Goal: Information Seeking & Learning: Learn about a topic

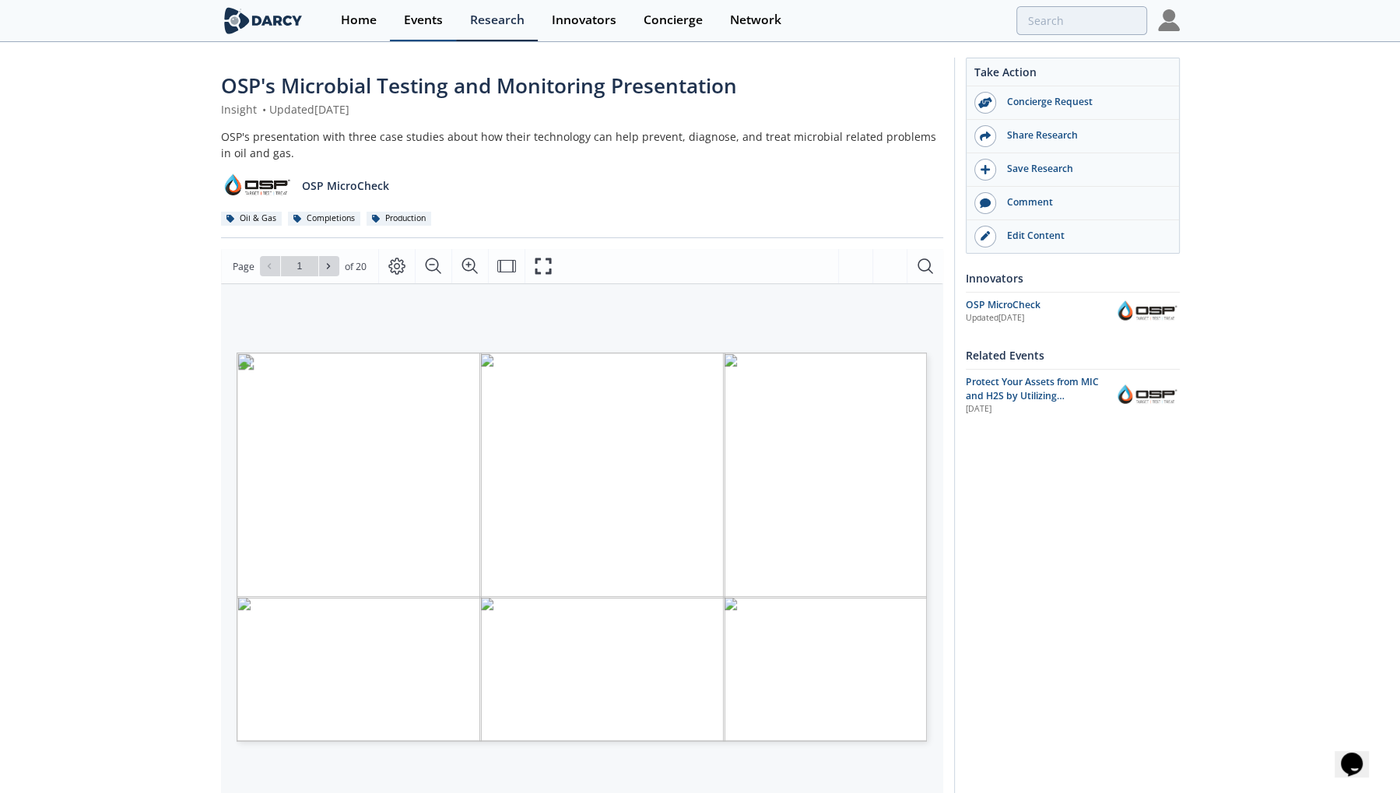
click at [430, 17] on div "Events" at bounding box center [423, 20] width 39 height 12
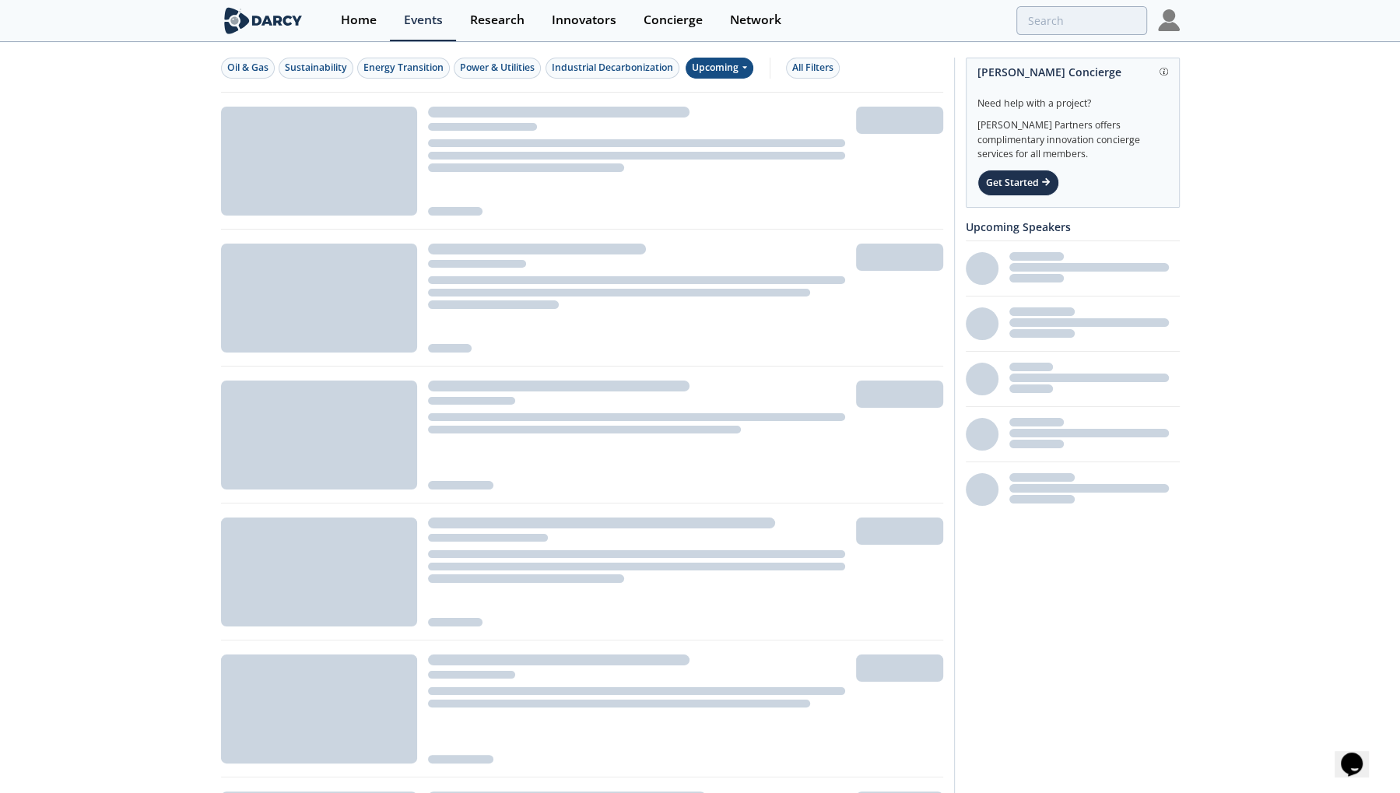
click at [710, 69] on div "Upcoming" at bounding box center [720, 68] width 68 height 21
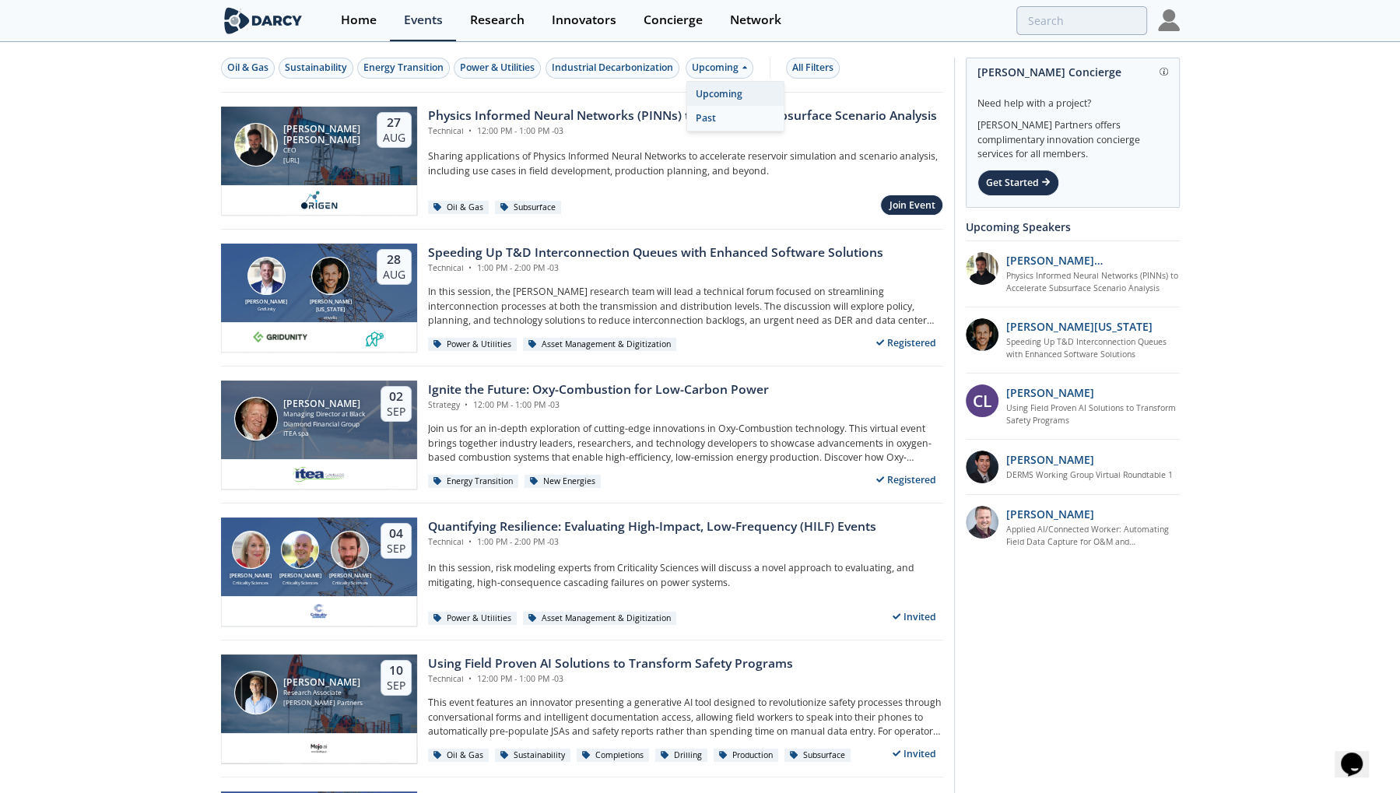
click at [719, 121] on div "Past" at bounding box center [735, 118] width 96 height 25
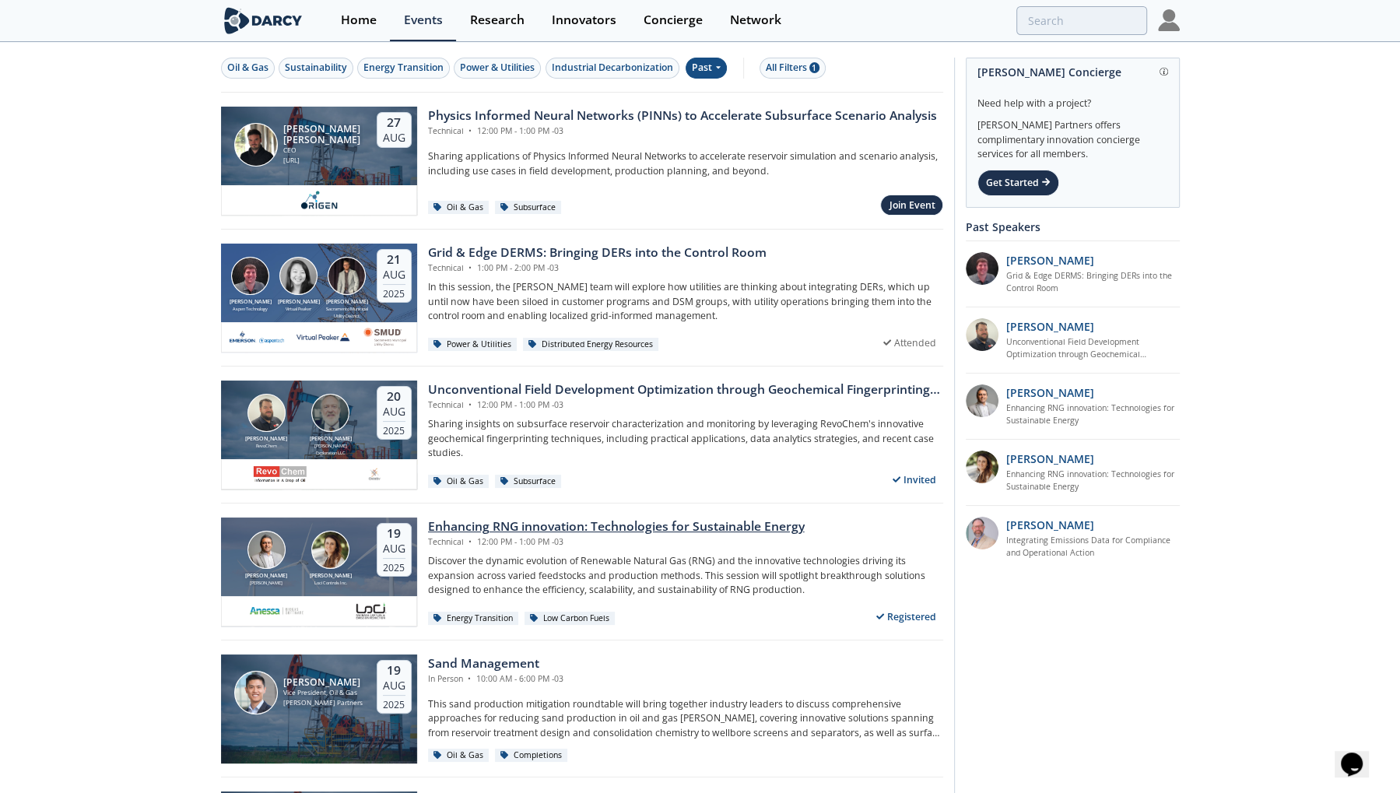
click at [573, 517] on div "Enhancing RNG innovation: Technologies for Sustainable Energy" at bounding box center [616, 526] width 377 height 19
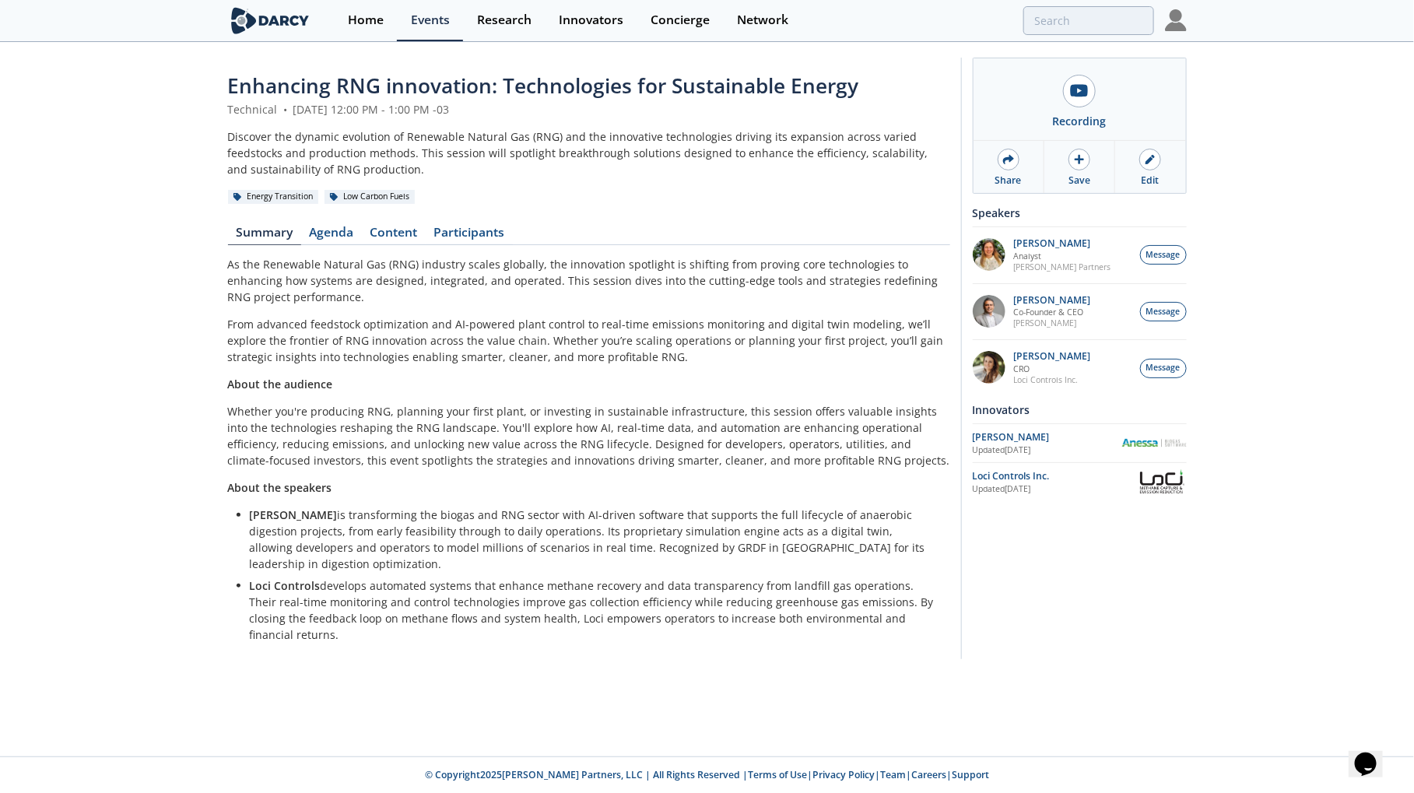
click at [594, 94] on span "Enhancing RNG innovation: Technologies for Sustainable Energy" at bounding box center [543, 86] width 631 height 28
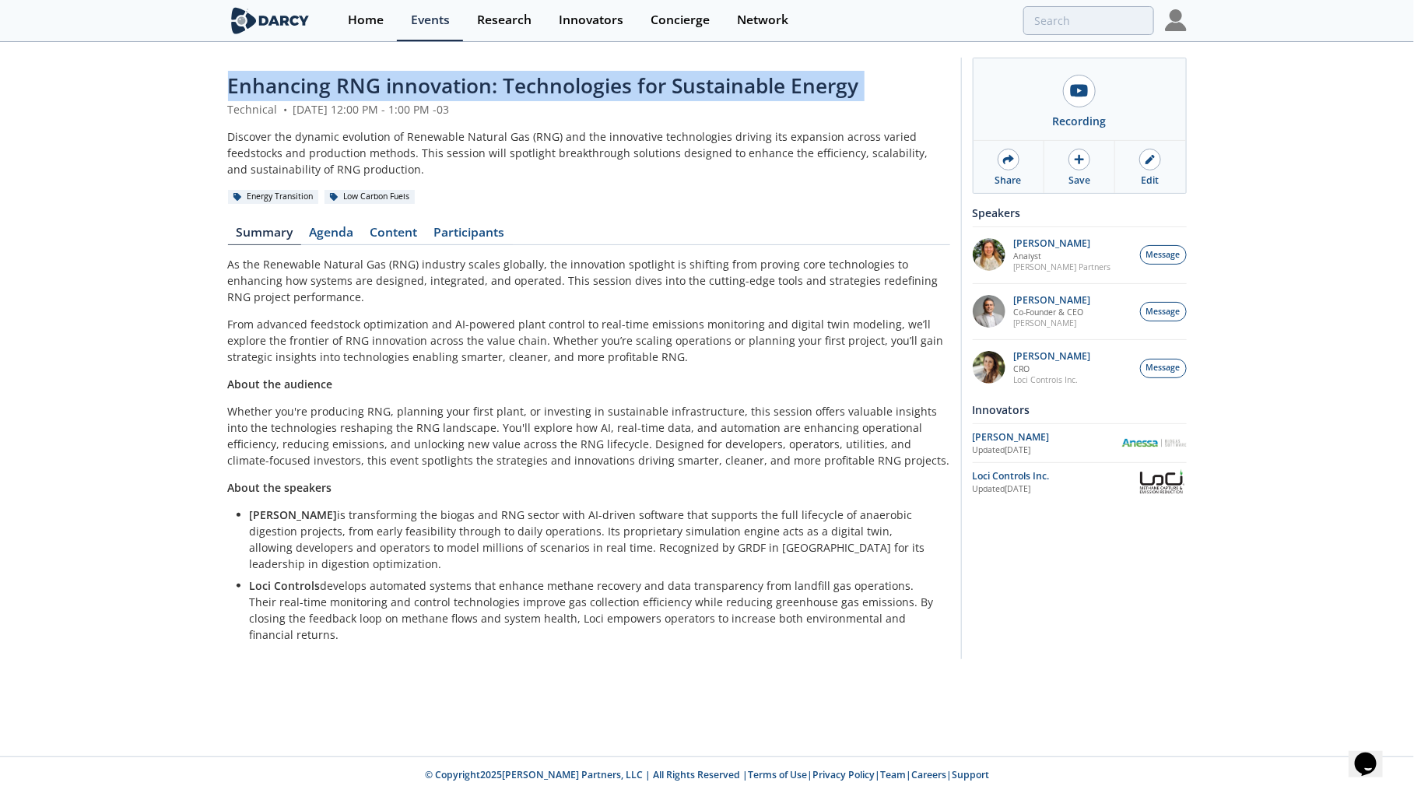
click at [594, 94] on span "Enhancing RNG innovation: Technologies for Sustainable Energy" at bounding box center [543, 86] width 631 height 28
copy header "Enhancing RNG innovation: Technologies for Sustainable Energy"
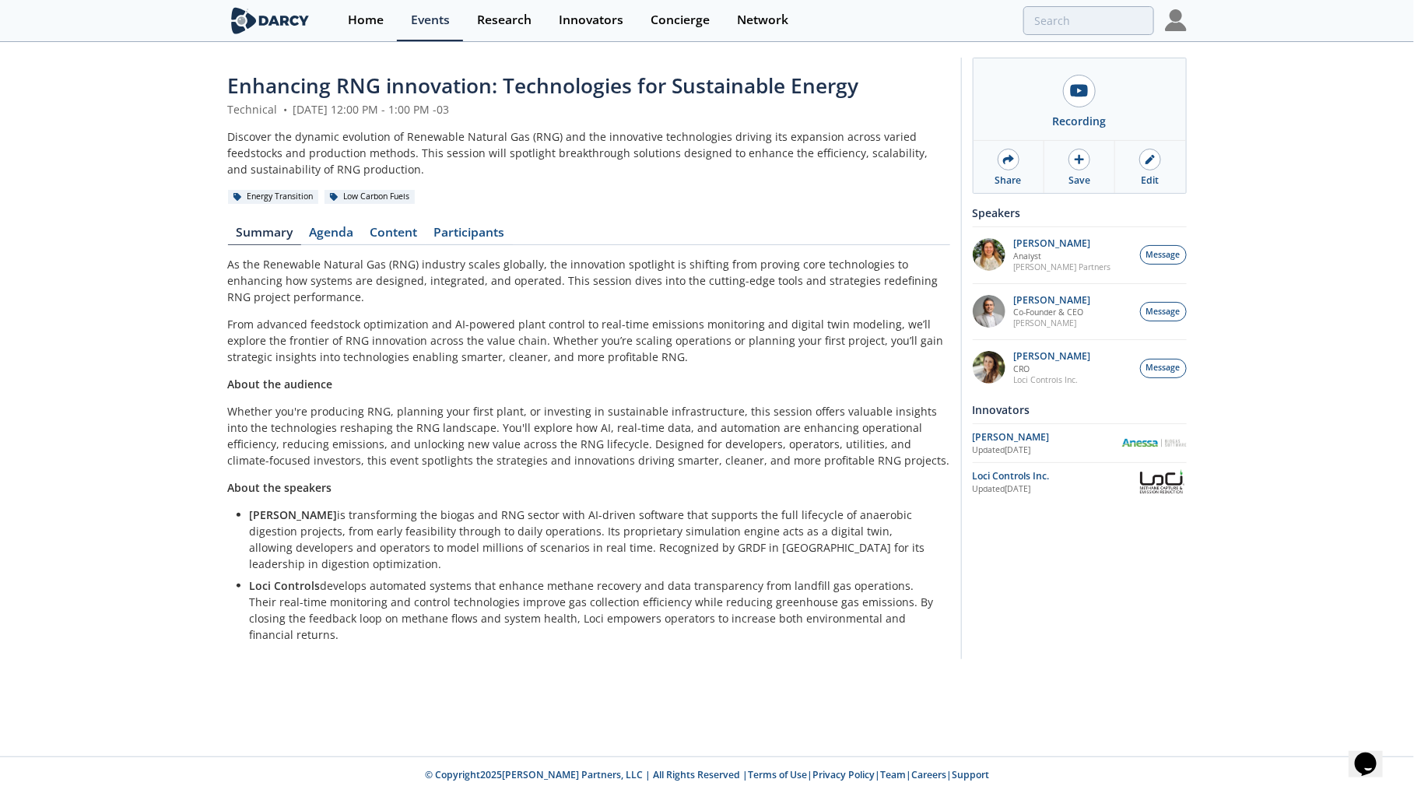
click at [448, 304] on div "As the Renewable Natural Gas (RNG) industry scales globally, the innovation spo…" at bounding box center [589, 449] width 722 height 387
drag, startPoint x: 500, startPoint y: 341, endPoint x: 880, endPoint y: 322, distance: 380.2
click at [880, 322] on p "From advanced feedstock optimization and AI-powered plant control to real-time …" at bounding box center [589, 340] width 722 height 49
drag, startPoint x: 891, startPoint y: 322, endPoint x: 501, endPoint y: 339, distance: 390.2
click at [501, 339] on p "From advanced feedstock optimization and AI-powered plant control to real-time …" at bounding box center [589, 340] width 722 height 49
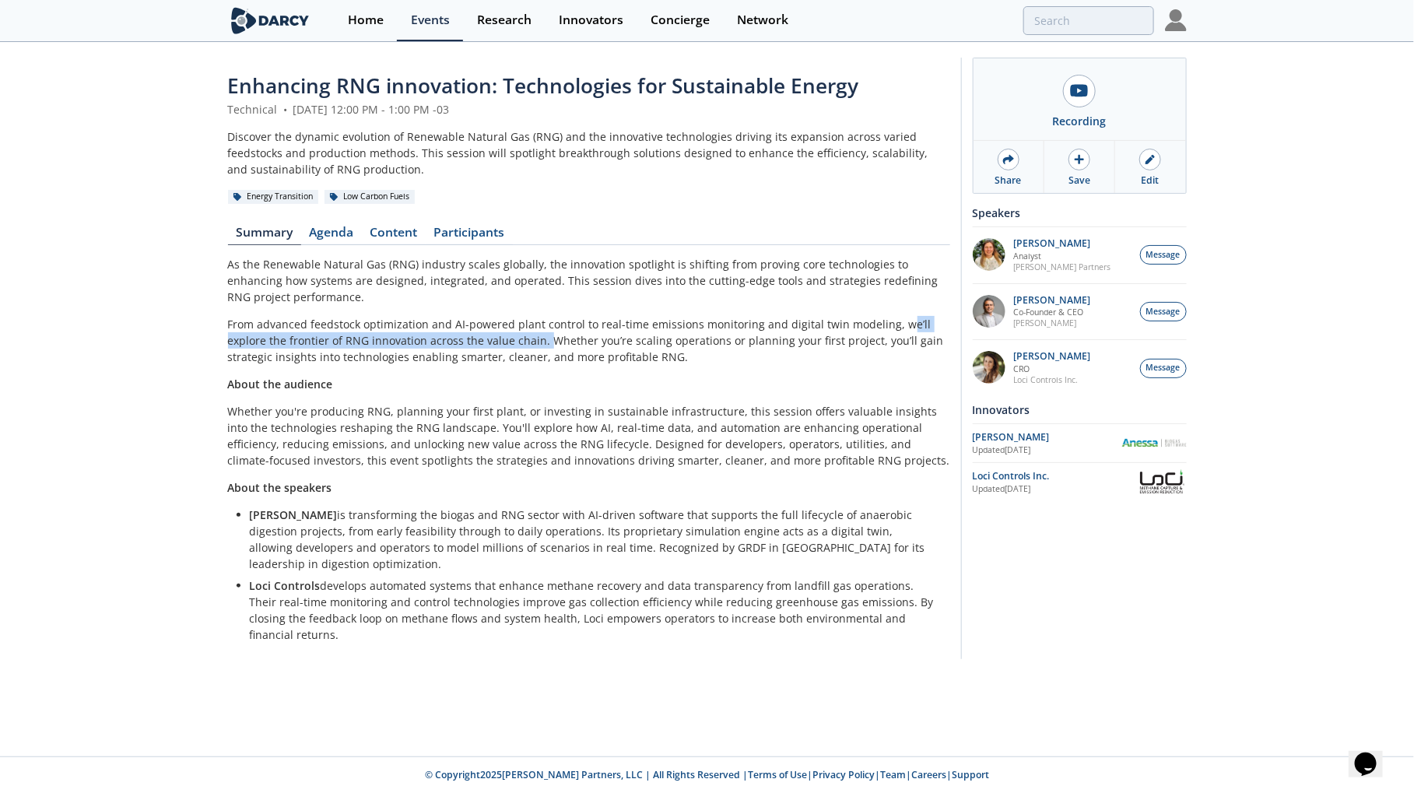
copy p "e’ll explore the frontier of RNG innovation across the value chain."
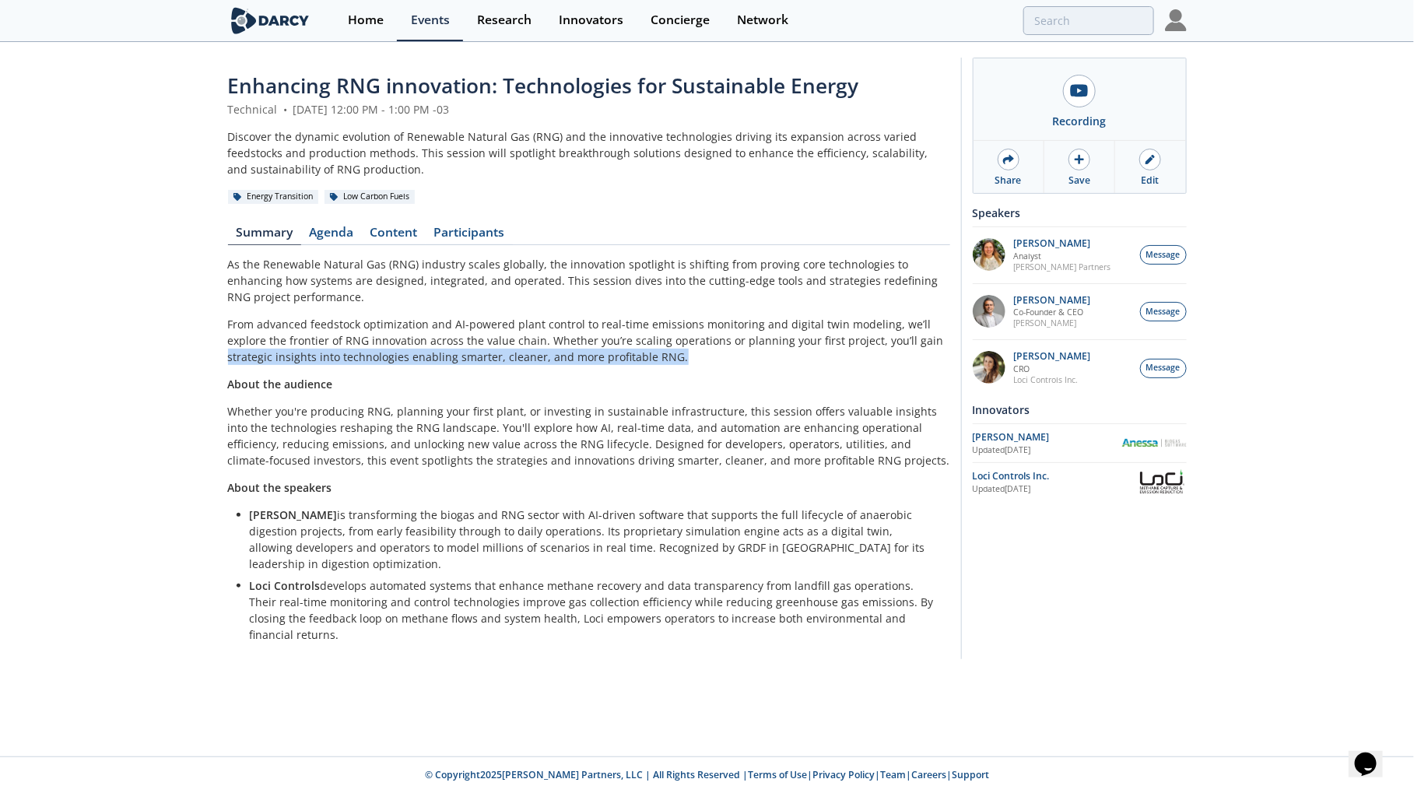
drag, startPoint x: 628, startPoint y: 357, endPoint x: 883, endPoint y: 340, distance: 255.8
click at [883, 340] on p "From advanced feedstock optimization and AI-powered plant control to real-time …" at bounding box center [589, 340] width 722 height 49
copy p "strategic insights into technologies enabling smarter, cleaner, and more profit…"
click at [391, 227] on link "Content" at bounding box center [394, 235] width 64 height 19
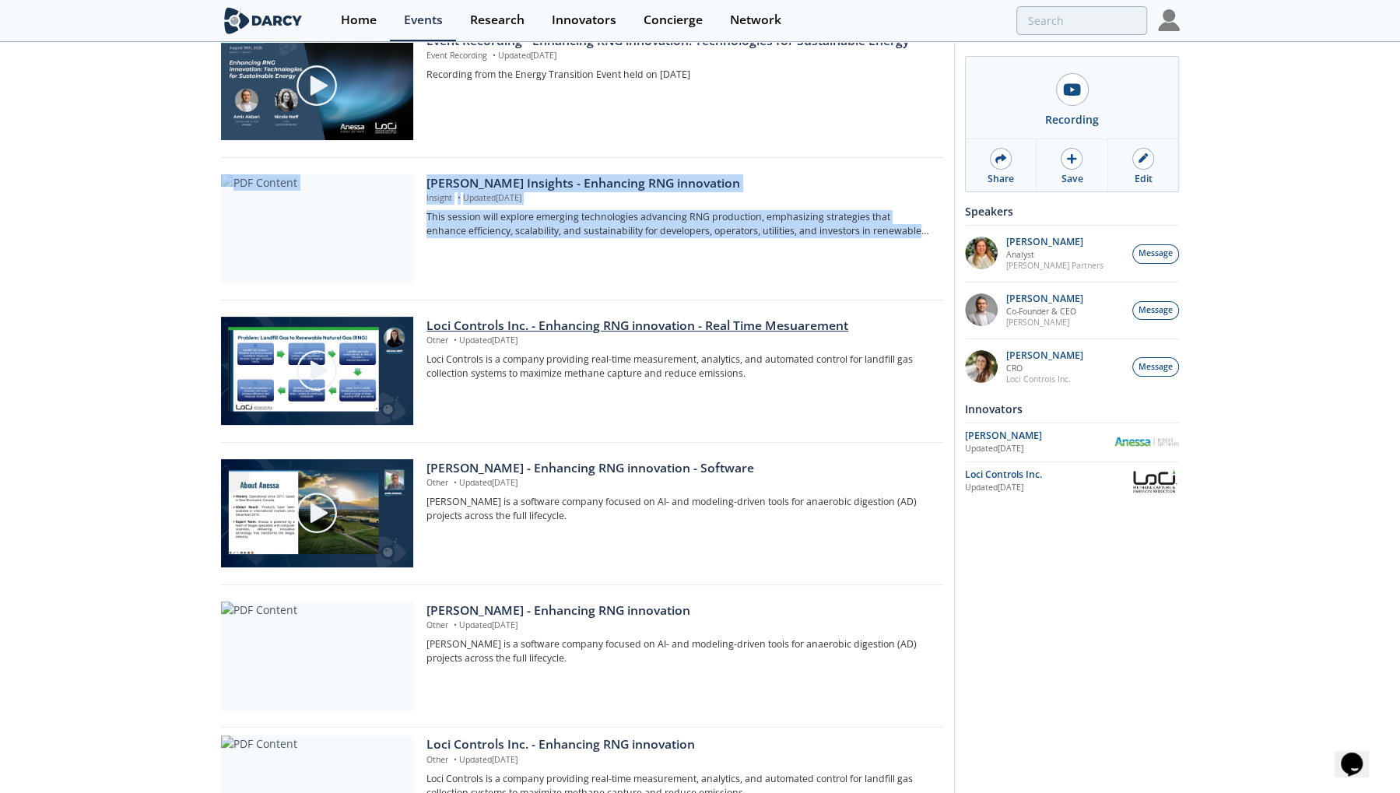
scroll to position [223, 0]
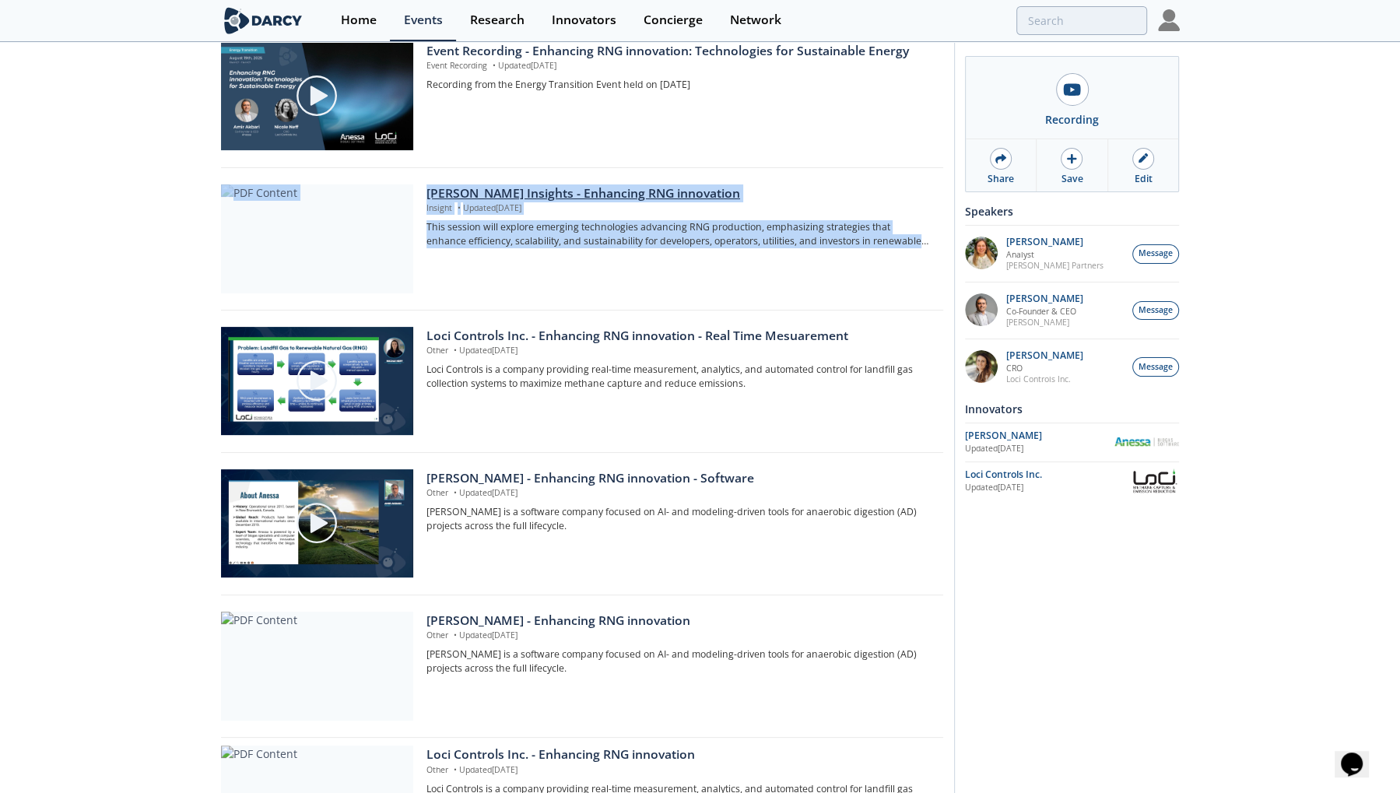
click at [351, 211] on div at bounding box center [317, 238] width 192 height 109
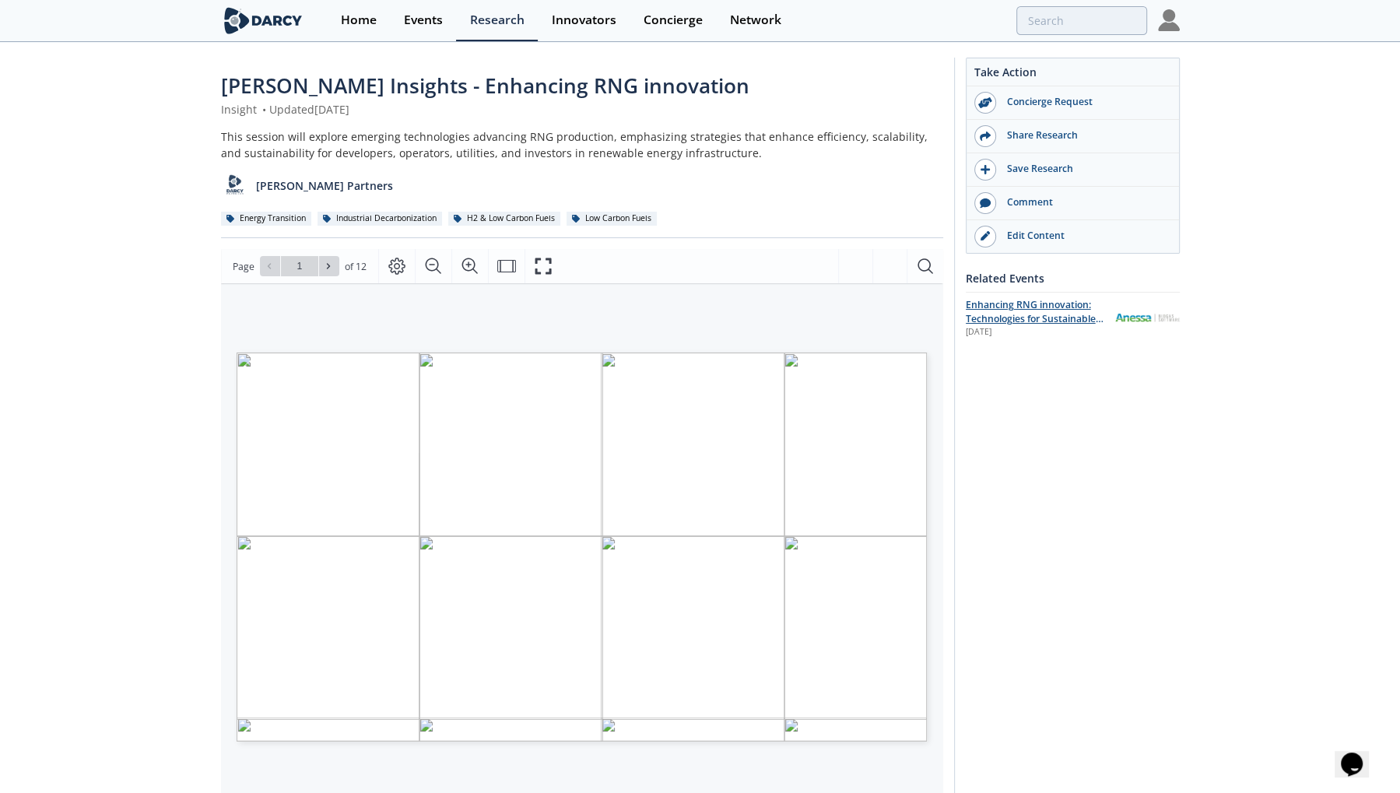
click at [1053, 314] on span "Enhancing RNG innovation: Technologies for Sustainable Energy" at bounding box center [1035, 319] width 138 height 42
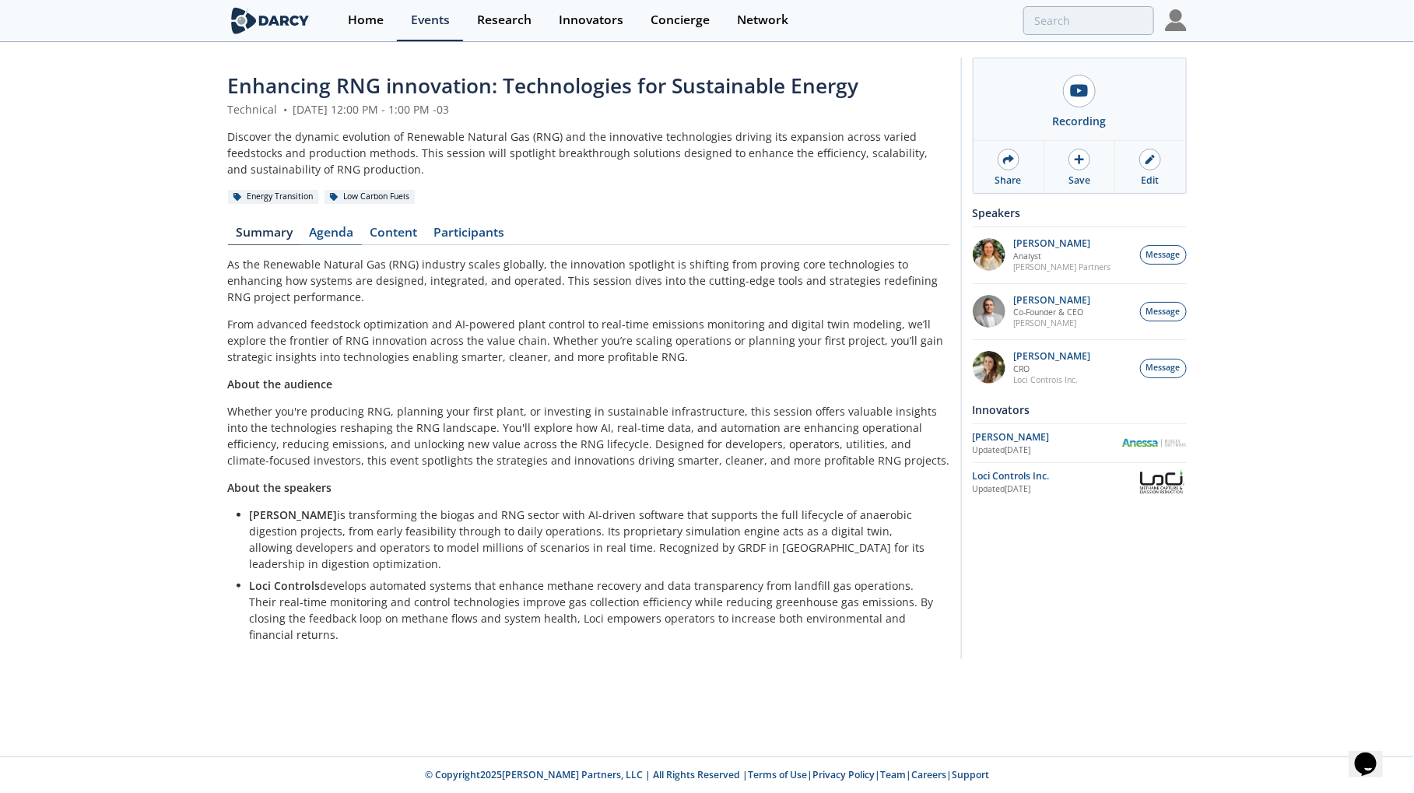
click at [331, 232] on link "Agenda" at bounding box center [331, 235] width 61 height 19
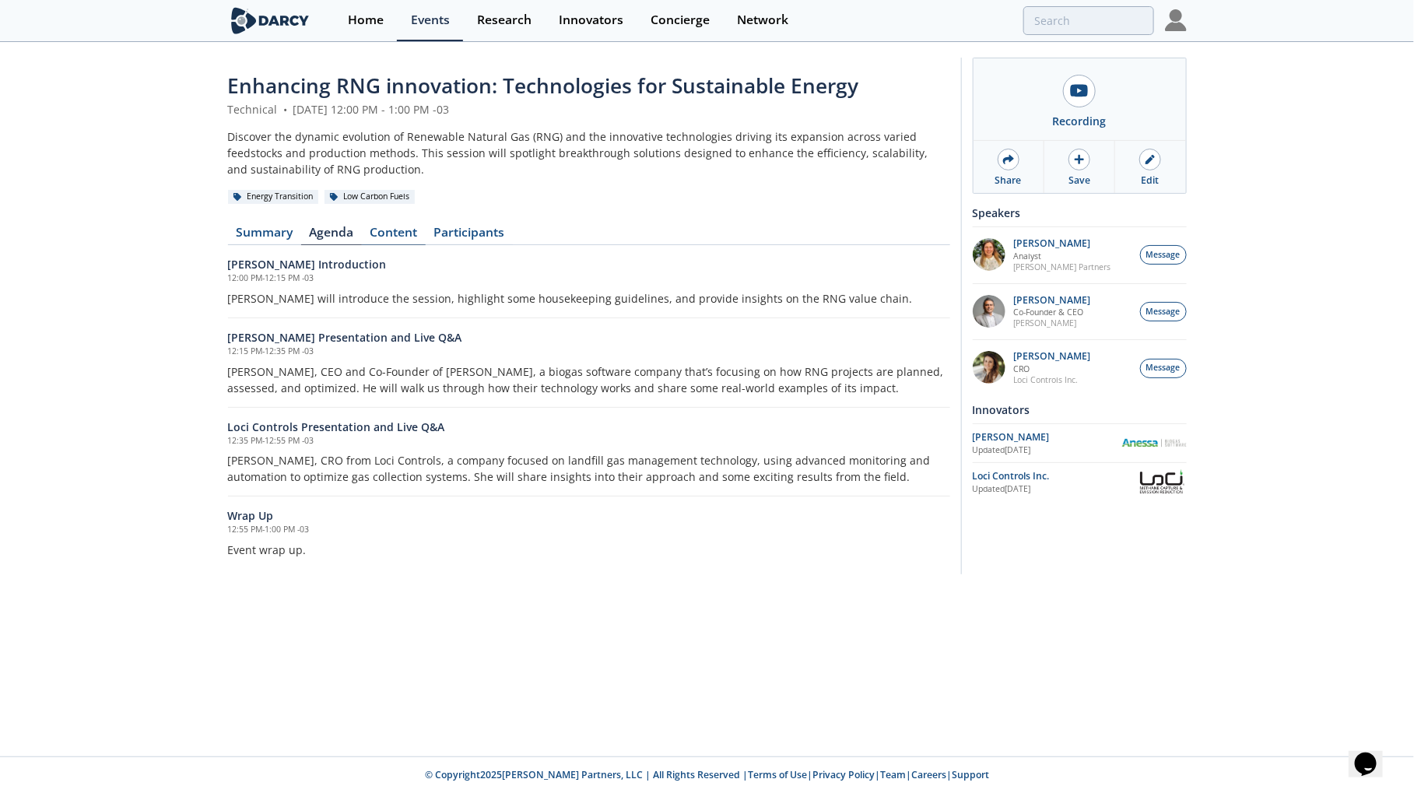
click at [384, 233] on link "Content" at bounding box center [394, 235] width 64 height 19
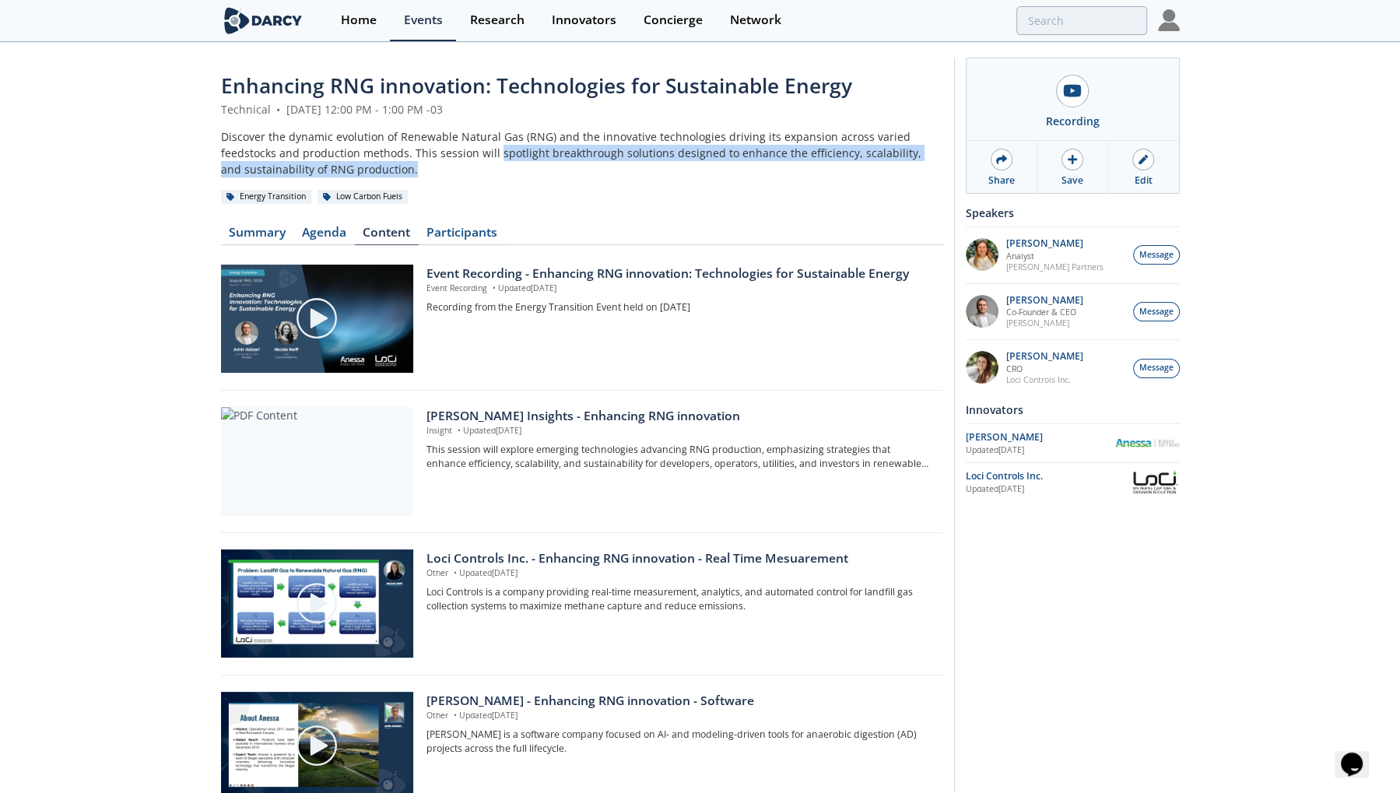
drag, startPoint x: 394, startPoint y: 170, endPoint x: 493, endPoint y: 149, distance: 101.6
click at [493, 149] on div "Discover the dynamic evolution of Renewable Natural Gas (RNG) and the innovativ…" at bounding box center [582, 152] width 722 height 49
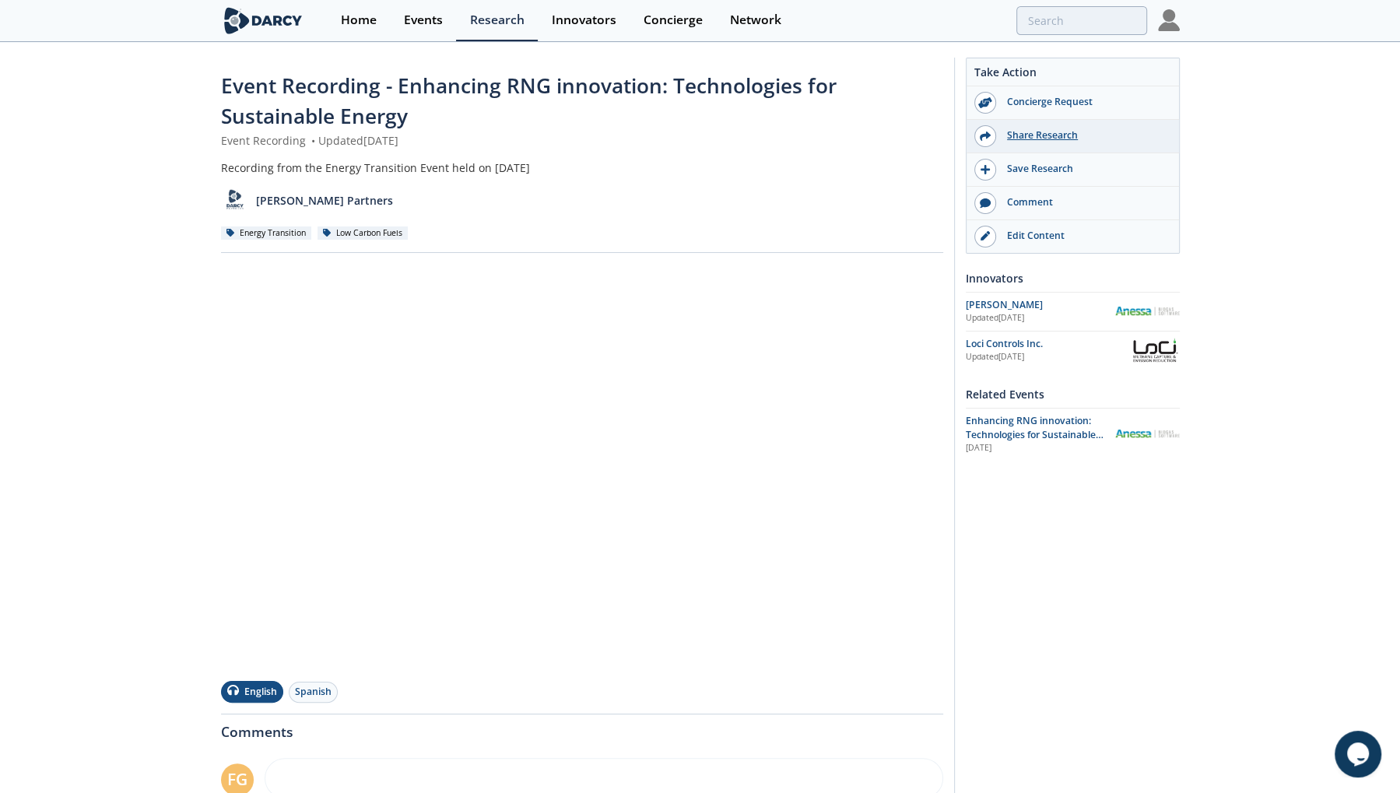
click at [1081, 144] on div "Share Research" at bounding box center [1073, 136] width 212 height 33
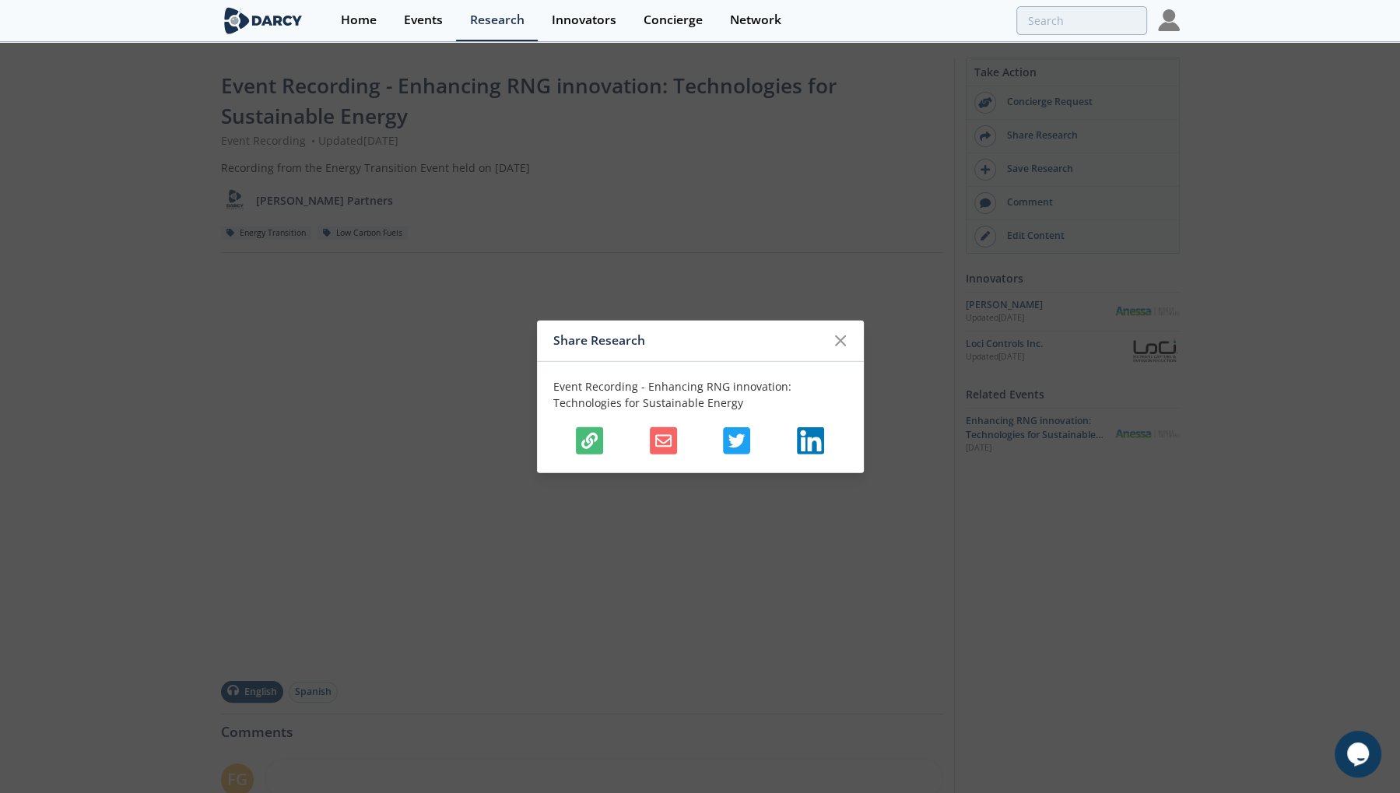
click at [584, 448] on button "button" at bounding box center [589, 439] width 27 height 27
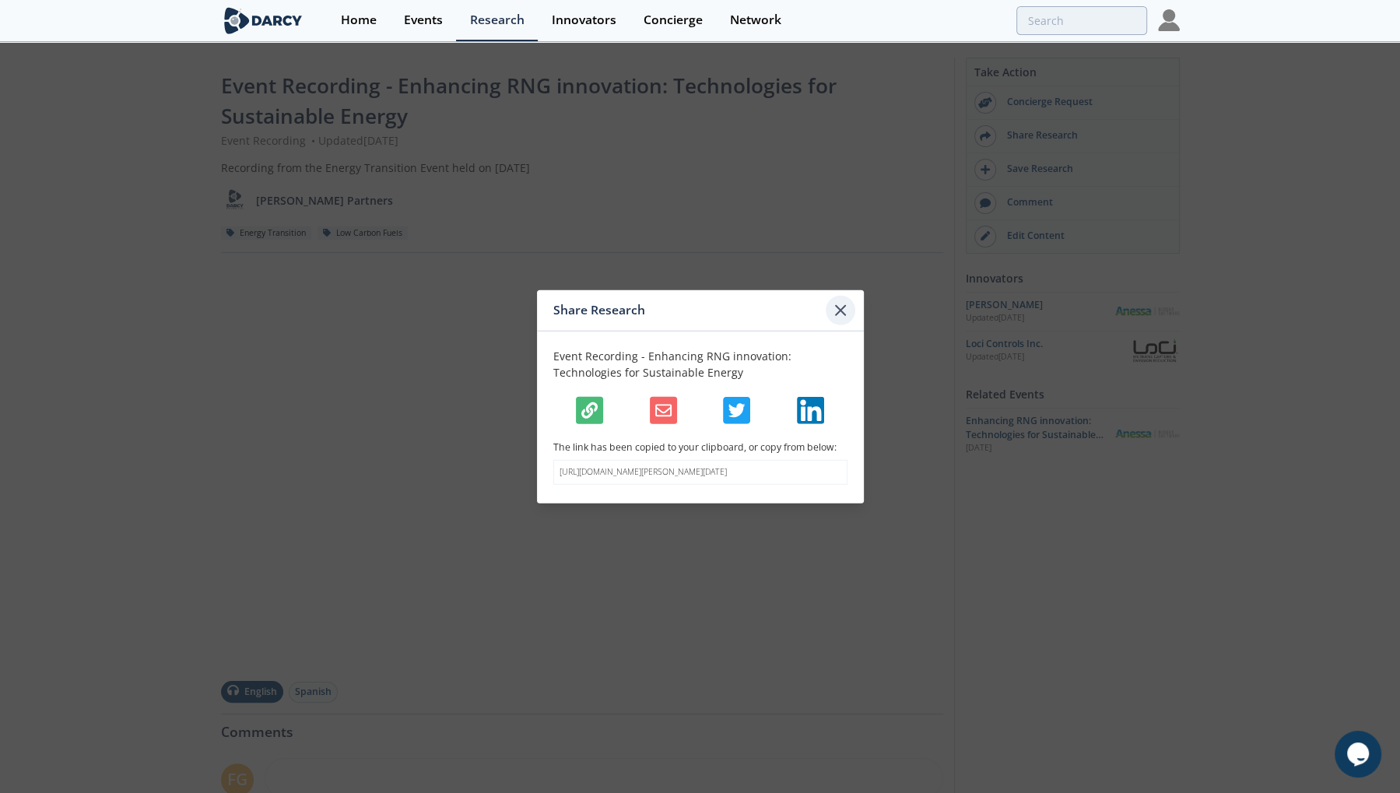
click at [850, 305] on div at bounding box center [841, 310] width 30 height 30
